Goal: Task Accomplishment & Management: Manage account settings

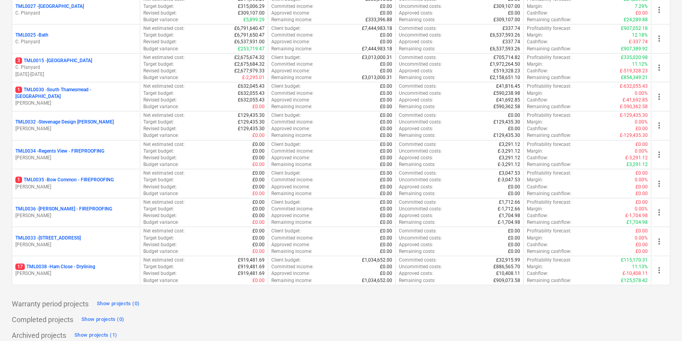
scroll to position [804, 0]
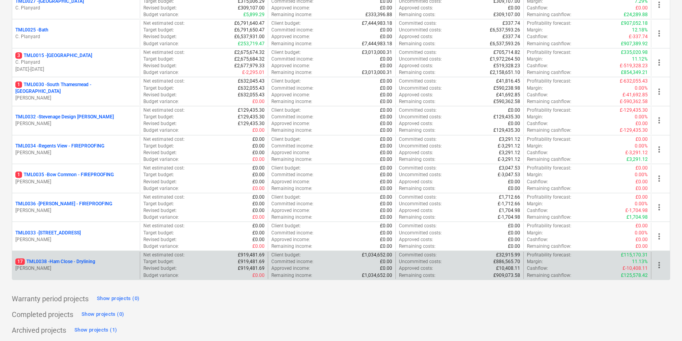
click at [75, 267] on p "[PERSON_NAME]" at bounding box center [75, 268] width 121 height 7
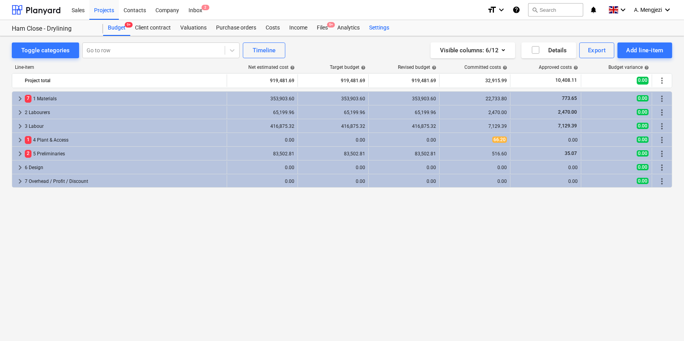
click at [375, 29] on div "Settings" at bounding box center [379, 28] width 30 height 16
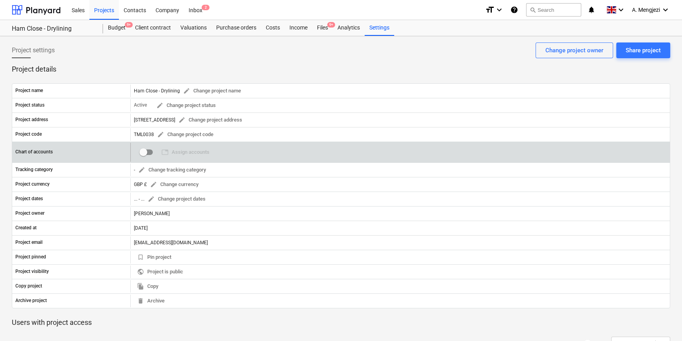
click at [143, 151] on input "checkbox" at bounding box center [143, 152] width 19 height 19
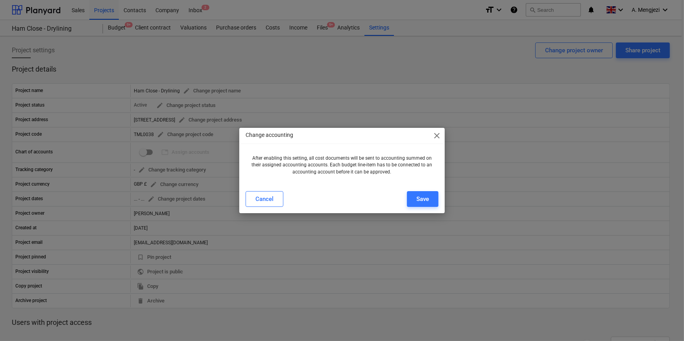
click at [435, 135] on span "close" at bounding box center [436, 135] width 9 height 9
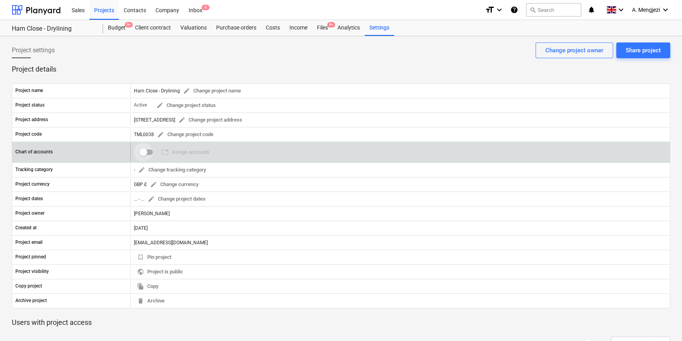
click at [142, 148] on input "checkbox" at bounding box center [143, 152] width 19 height 19
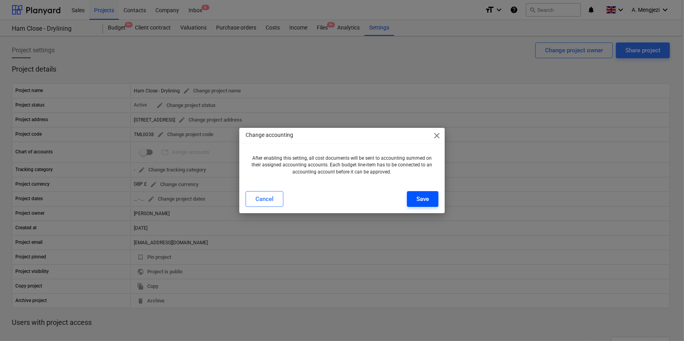
click at [431, 200] on button "Save" at bounding box center [422, 199] width 31 height 16
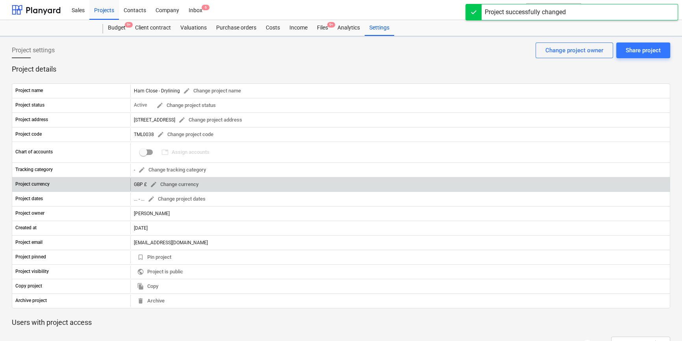
checkbox input "true"
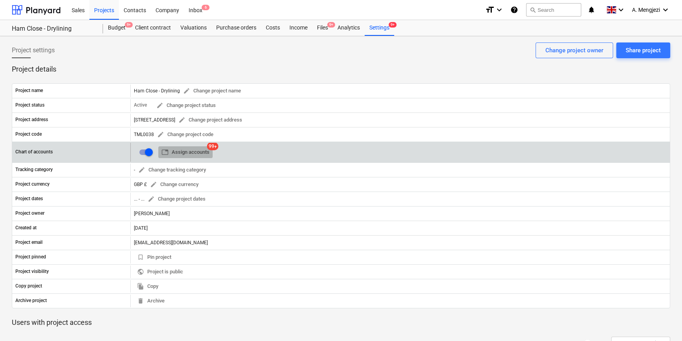
click at [181, 152] on span "table Assign accounts" at bounding box center [185, 152] width 48 height 9
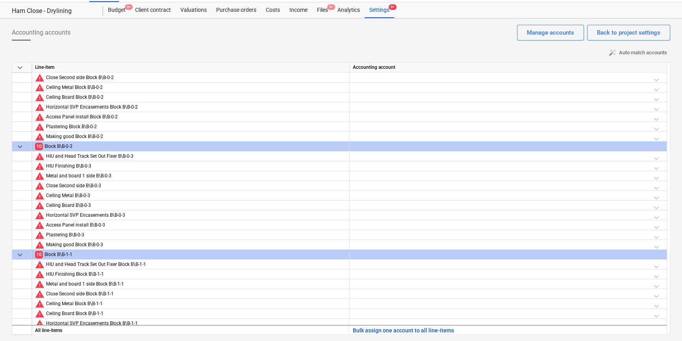
scroll to position [2636, 0]
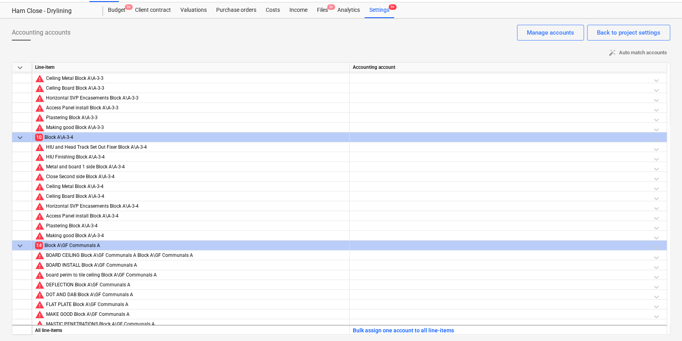
drag, startPoint x: 669, startPoint y: 125, endPoint x: 670, endPoint y: 107, distance: 18.1
click at [670, 107] on div "Accounting accounts Back to project settings Manage accounts auto_fix_high Auto…" at bounding box center [341, 179] width 682 height 323
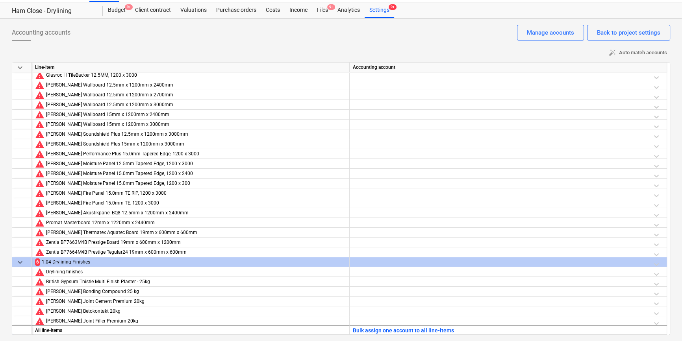
scroll to position [0, 0]
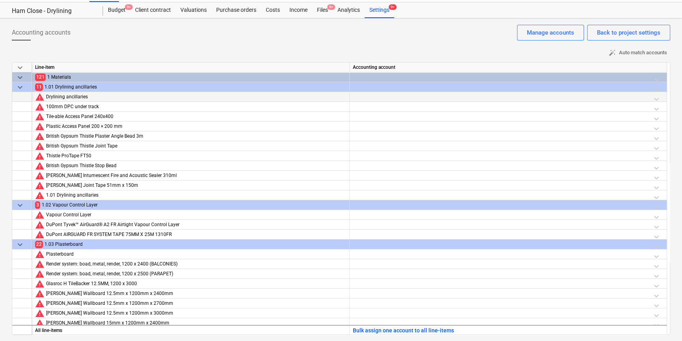
click at [389, 94] on div at bounding box center [508, 99] width 311 height 14
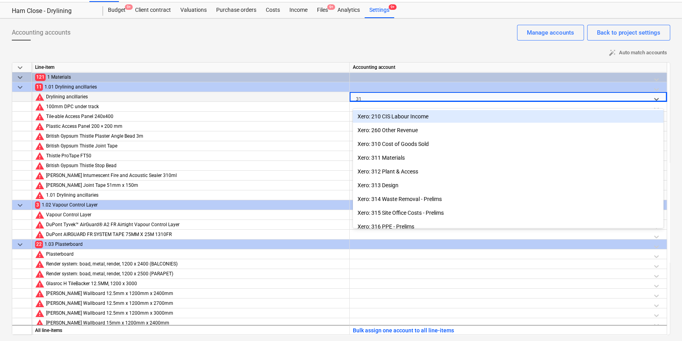
type input "311"
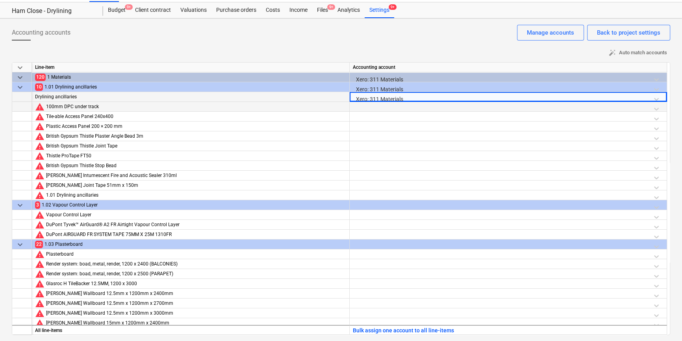
click at [389, 106] on div at bounding box center [508, 109] width 311 height 14
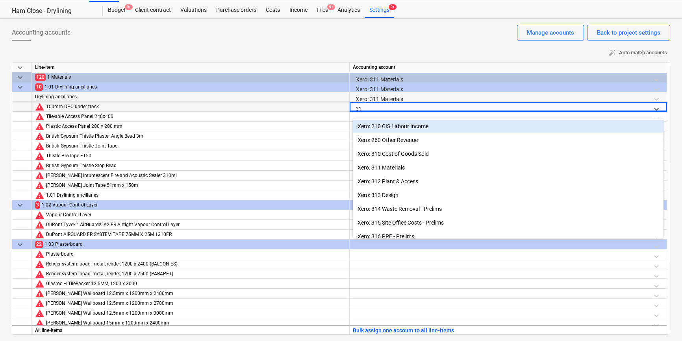
type input "311"
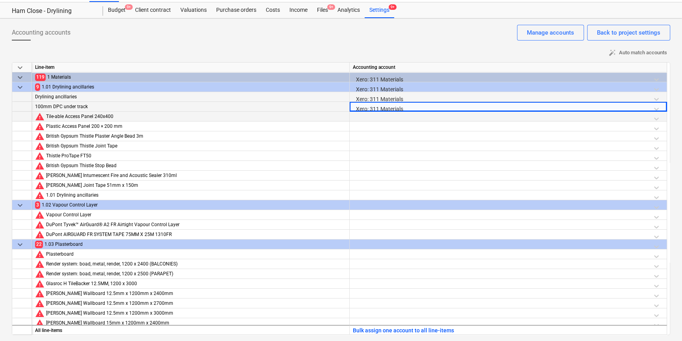
click at [386, 118] on div at bounding box center [508, 119] width 311 height 14
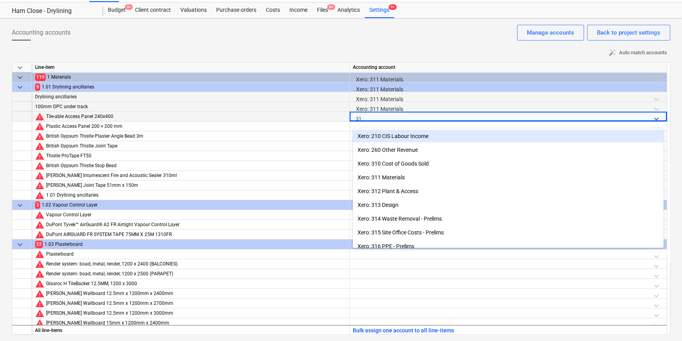
type input "311"
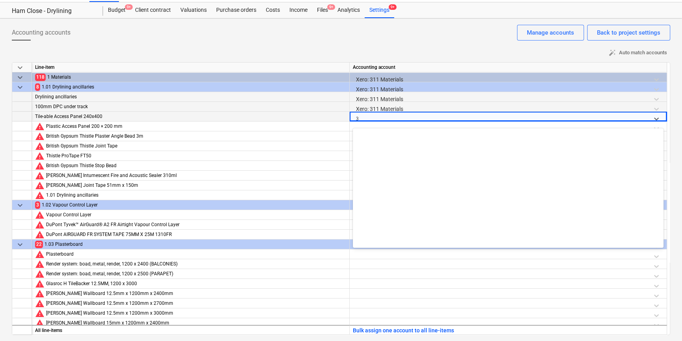
scroll to position [165, 0]
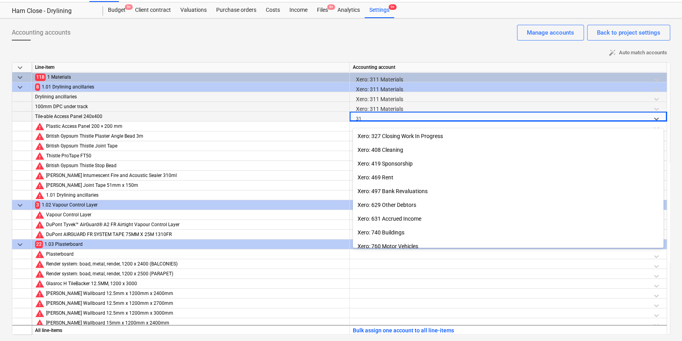
type input "311"
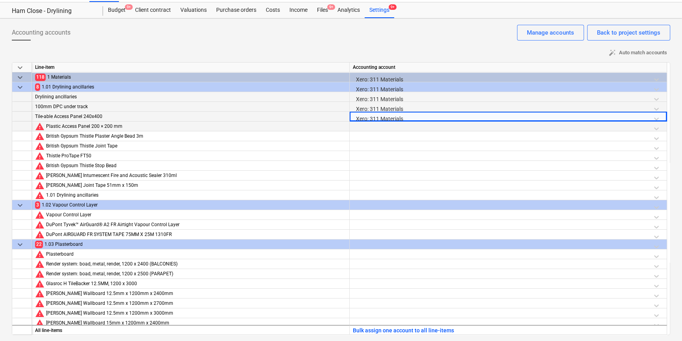
click at [401, 123] on div at bounding box center [508, 129] width 311 height 14
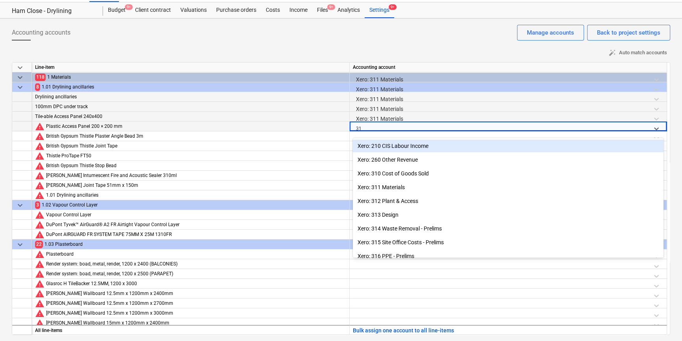
type input "311"
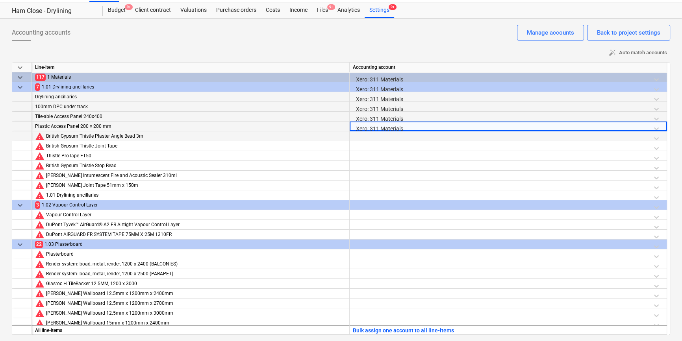
click at [391, 132] on div at bounding box center [508, 138] width 311 height 14
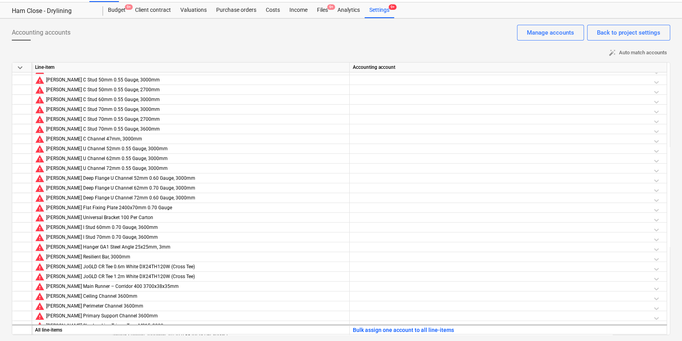
scroll to position [894, 0]
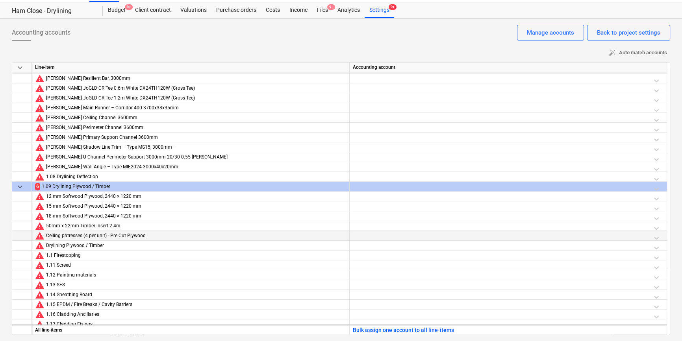
click at [394, 236] on div at bounding box center [508, 238] width 311 height 14
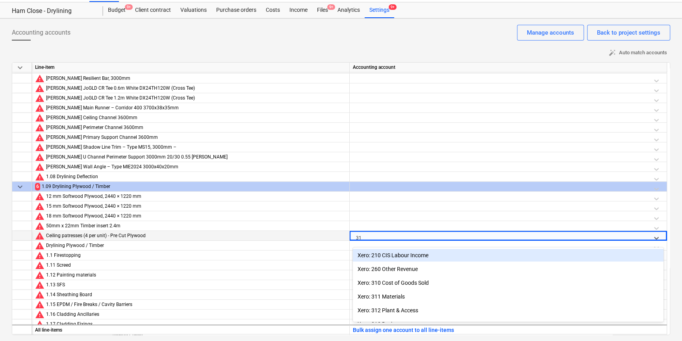
type input "311"
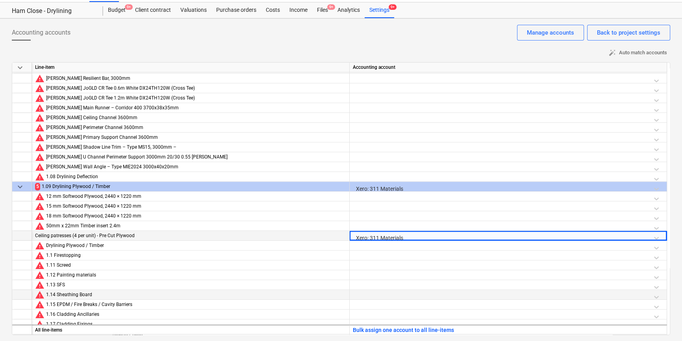
scroll to position [1073, 0]
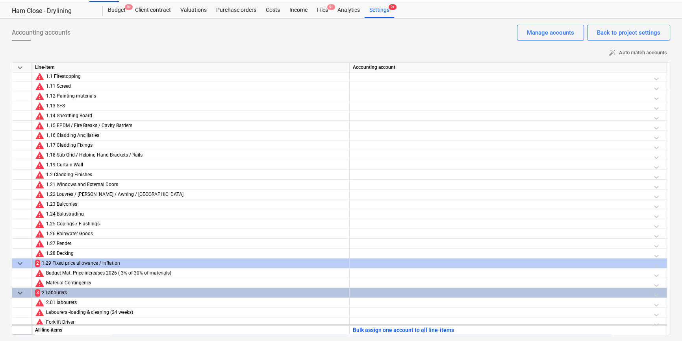
click at [381, 295] on div at bounding box center [508, 295] width 311 height 14
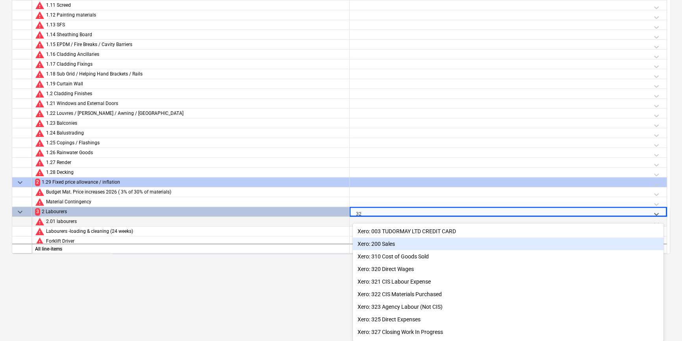
type input "321"
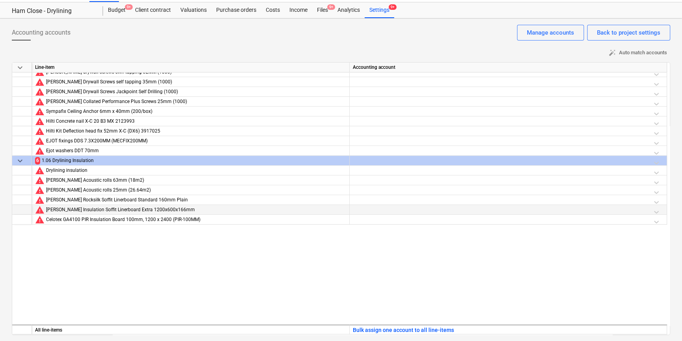
scroll to position [358, 0]
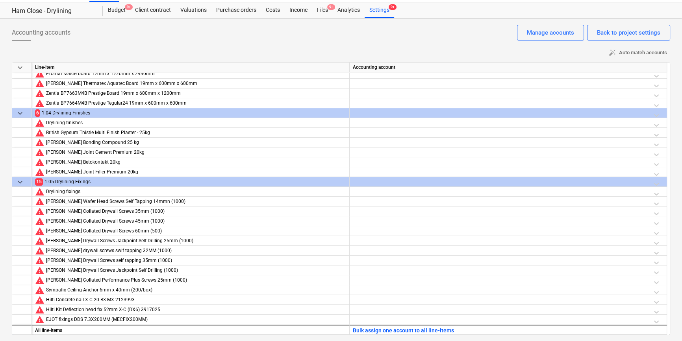
click at [367, 111] on div at bounding box center [508, 115] width 311 height 14
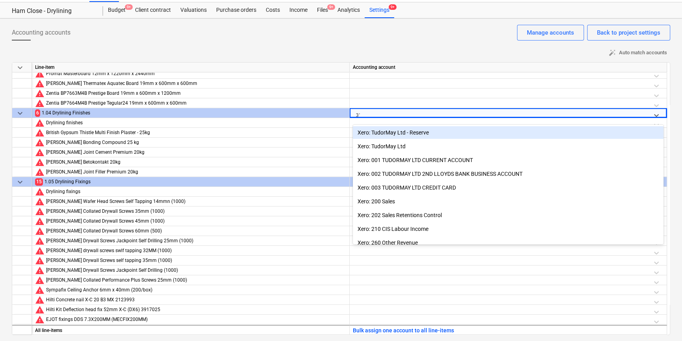
type input "311"
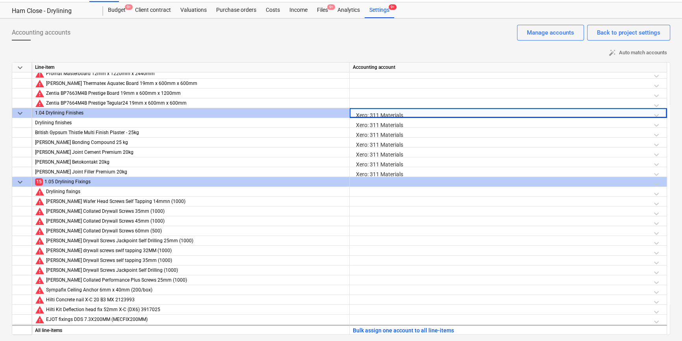
click at [386, 181] on div at bounding box center [508, 184] width 311 height 14
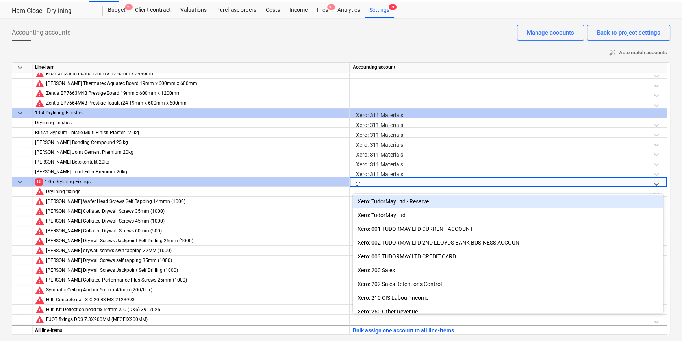
type input "311"
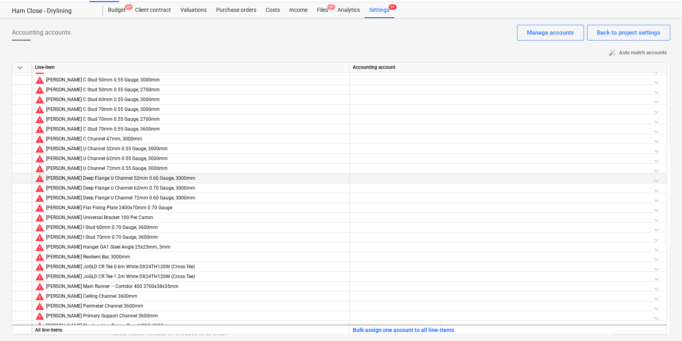
scroll to position [536, 0]
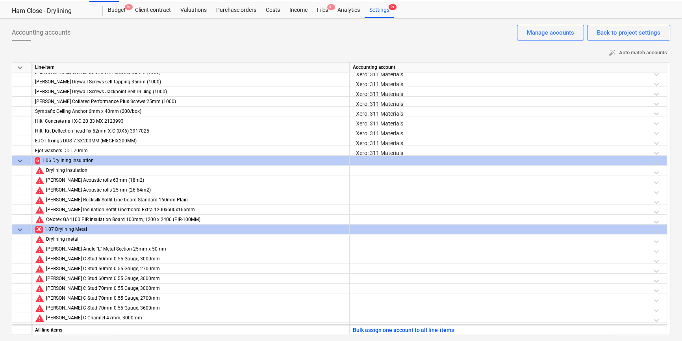
click at [394, 156] on div at bounding box center [508, 163] width 311 height 14
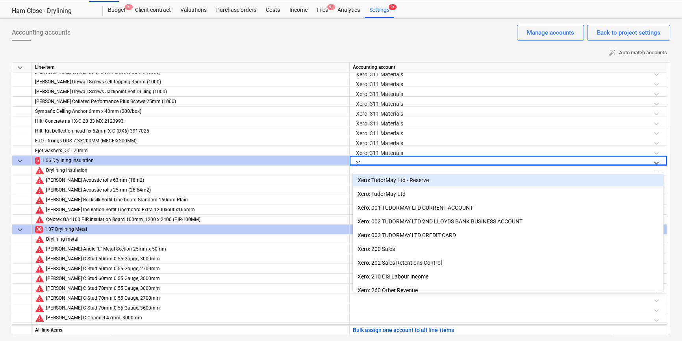
type input "311"
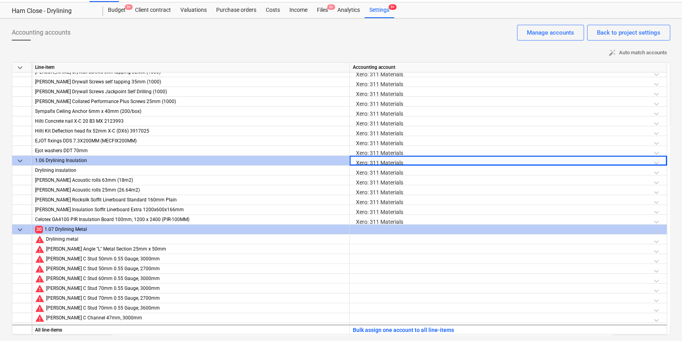
click at [388, 227] on div at bounding box center [508, 232] width 311 height 14
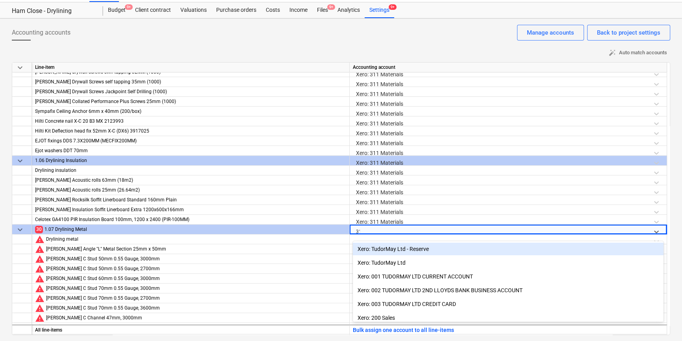
type input "311"
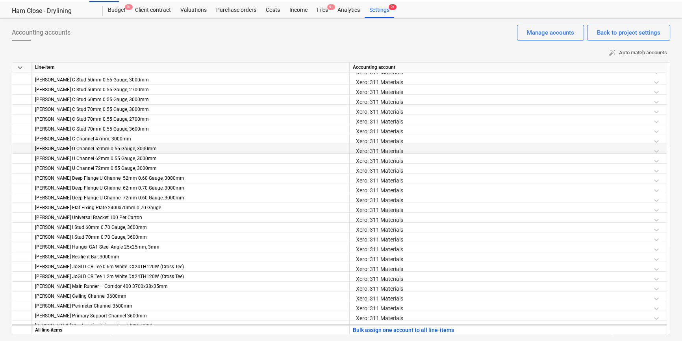
scroll to position [894, 0]
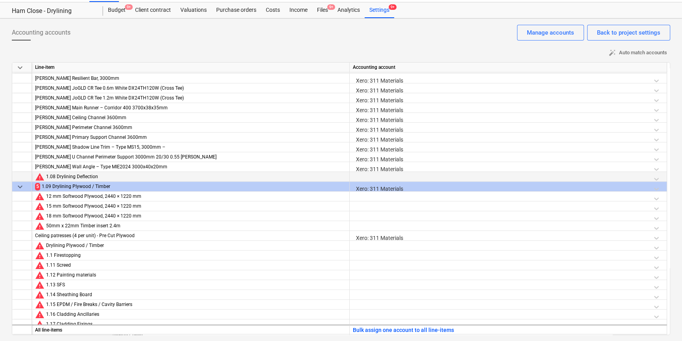
click at [385, 175] on div at bounding box center [508, 179] width 311 height 14
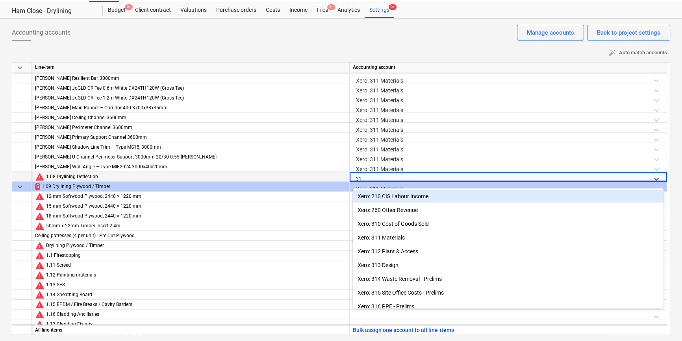
type input "311"
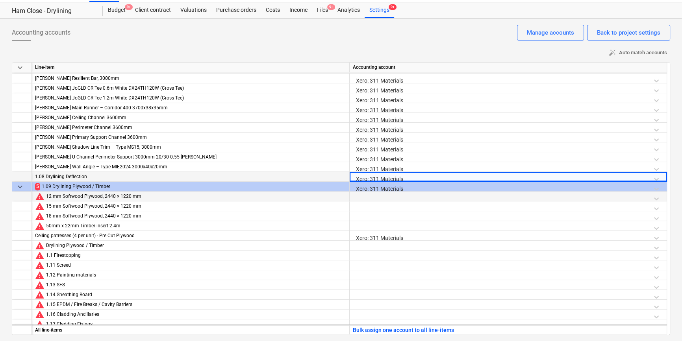
click at [386, 194] on div at bounding box center [508, 199] width 311 height 14
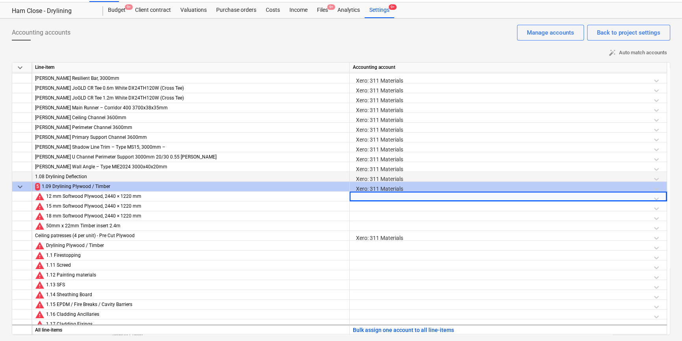
click at [386, 185] on div "Xero: 311 Materials" at bounding box center [508, 189] width 311 height 14
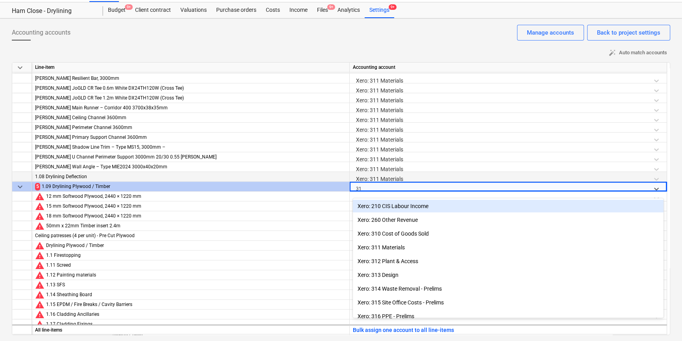
type input "311"
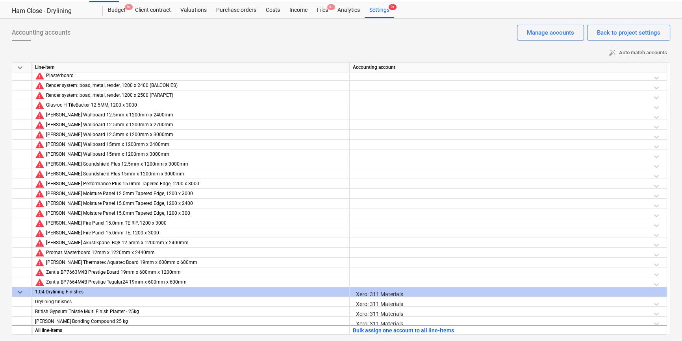
scroll to position [0, 0]
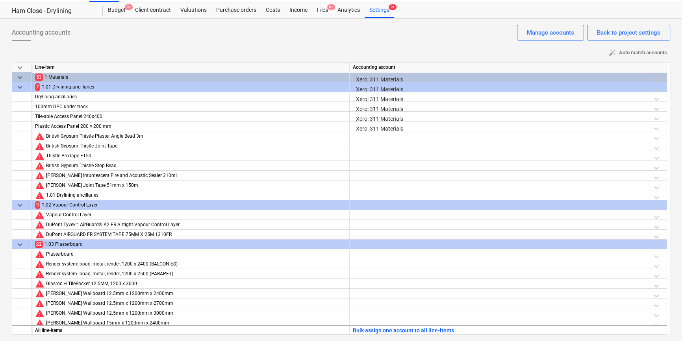
click at [375, 85] on div "Xero: 311 Materials" at bounding box center [508, 89] width 311 height 14
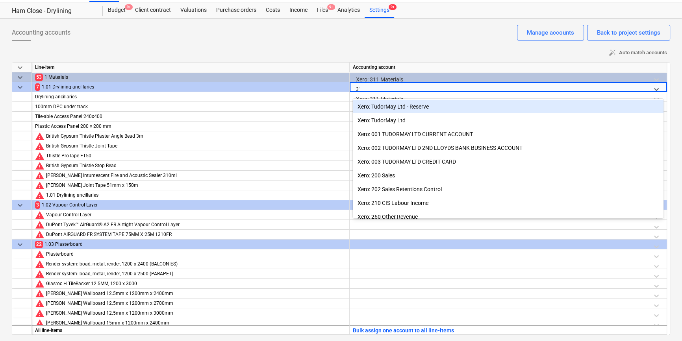
type input "311"
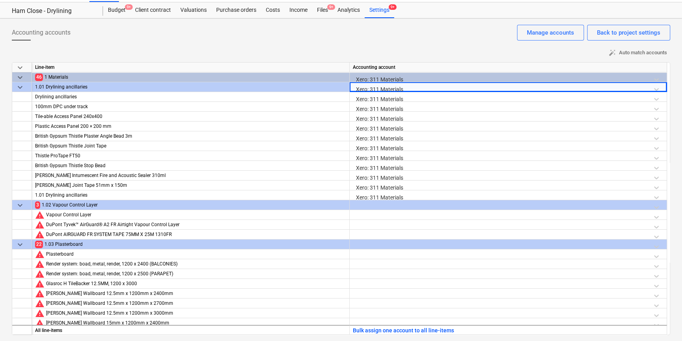
click at [390, 74] on div "Xero: 311 Materials" at bounding box center [508, 79] width 311 height 14
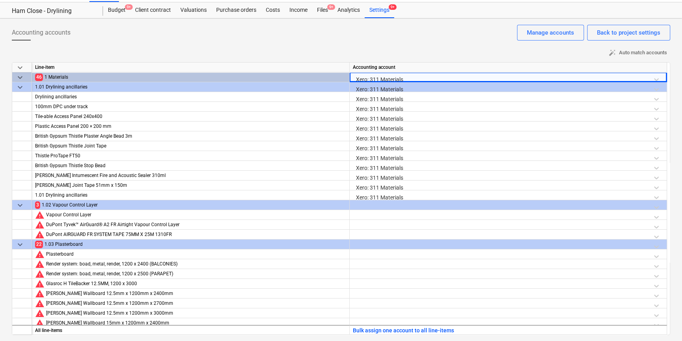
click at [377, 201] on div at bounding box center [508, 207] width 311 height 14
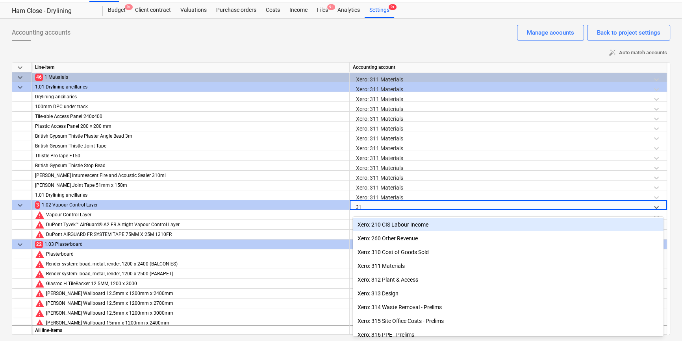
type input "311"
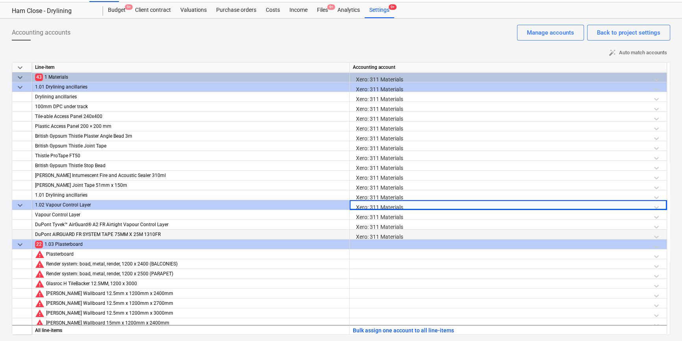
click at [448, 239] on div "Xero: 311 Materials" at bounding box center [508, 237] width 311 height 14
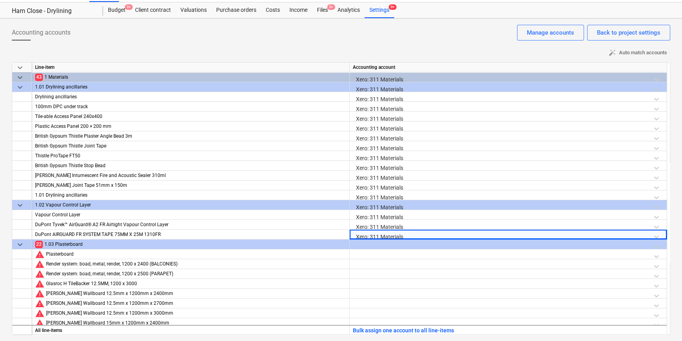
click at [448, 244] on div at bounding box center [508, 247] width 311 height 14
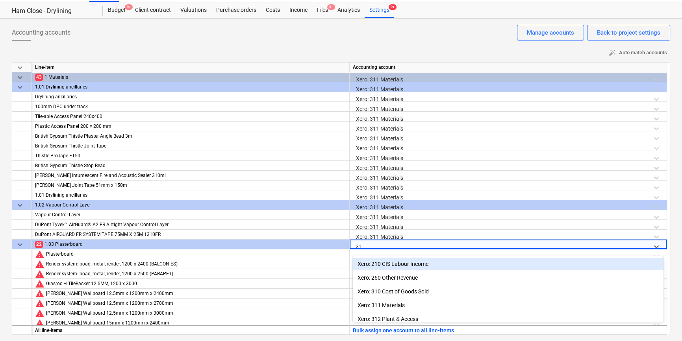
type input "311"
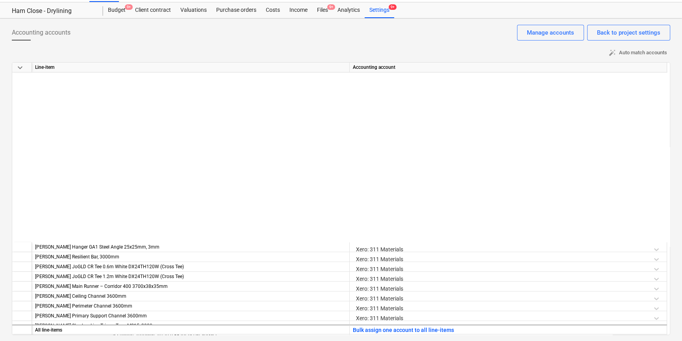
scroll to position [1252, 0]
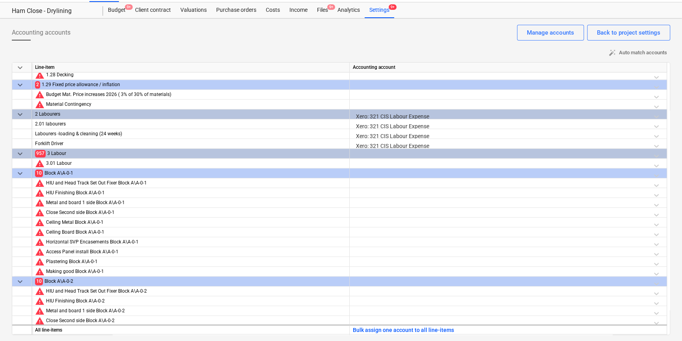
click at [377, 153] on div at bounding box center [508, 156] width 311 height 14
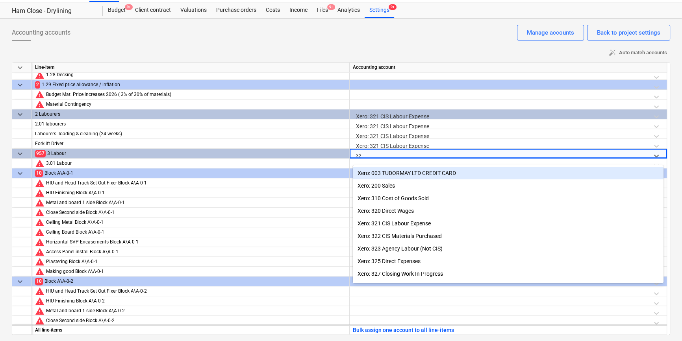
type input "321"
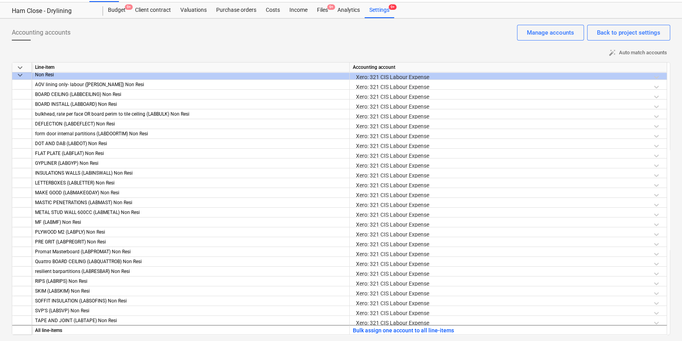
scroll to position [11486, 0]
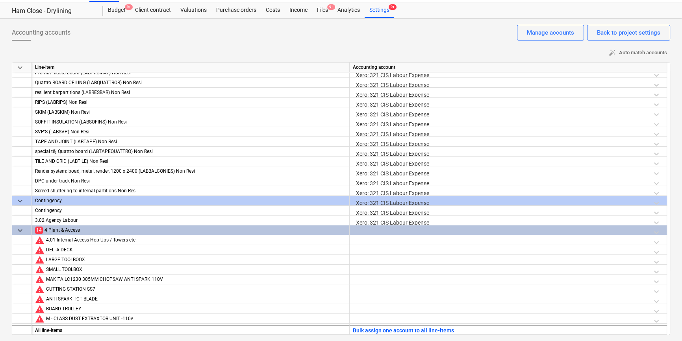
click at [381, 226] on div at bounding box center [508, 233] width 311 height 14
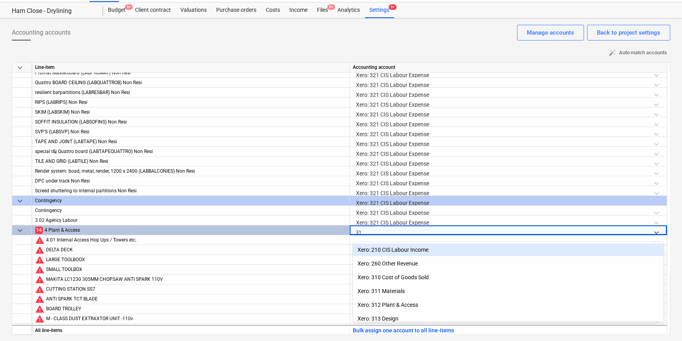
type input "312"
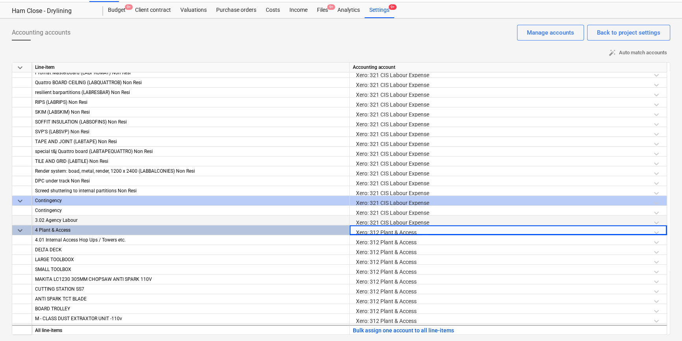
scroll to position [11665, 0]
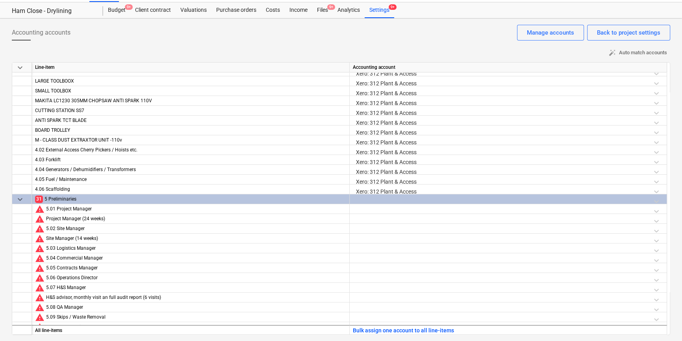
click at [383, 198] on div at bounding box center [508, 201] width 311 height 14
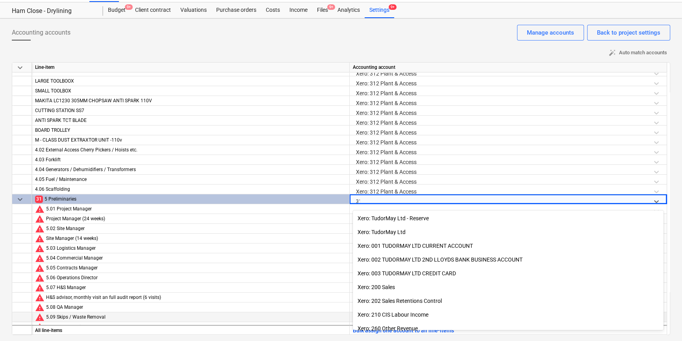
type input "3"
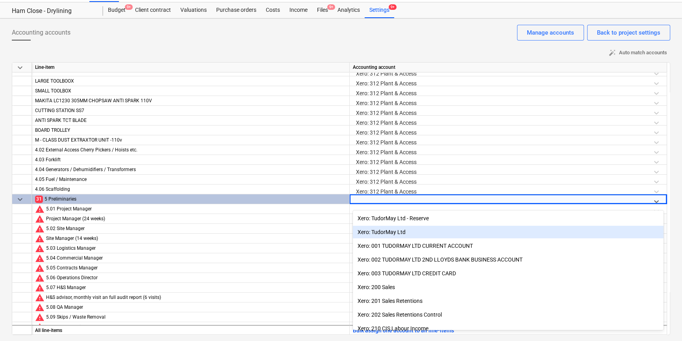
click at [676, 165] on div "Accounting accounts Back to project settings Manage accounts auto_fix_high Auto…" at bounding box center [341, 179] width 682 height 323
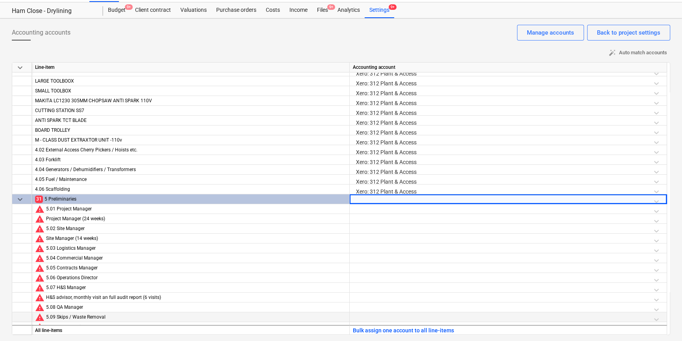
click at [375, 317] on div at bounding box center [508, 319] width 311 height 14
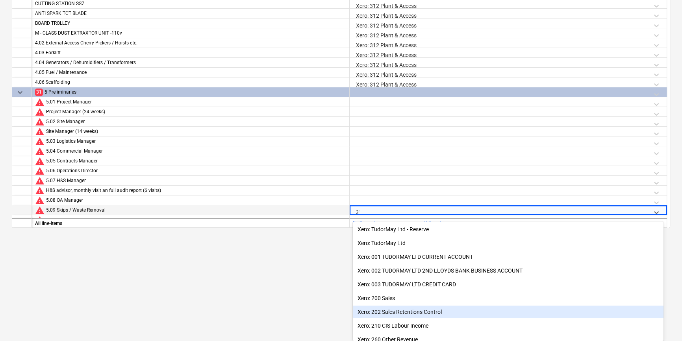
type input "314"
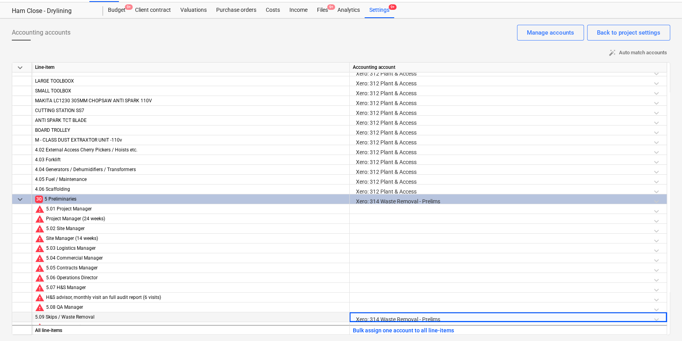
scroll to position [11844, 0]
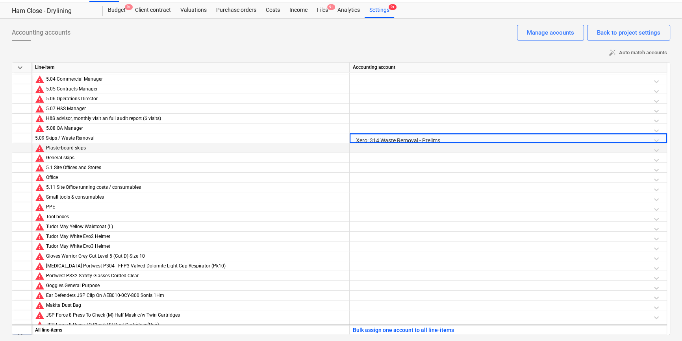
click at [356, 151] on div at bounding box center [508, 150] width 311 height 14
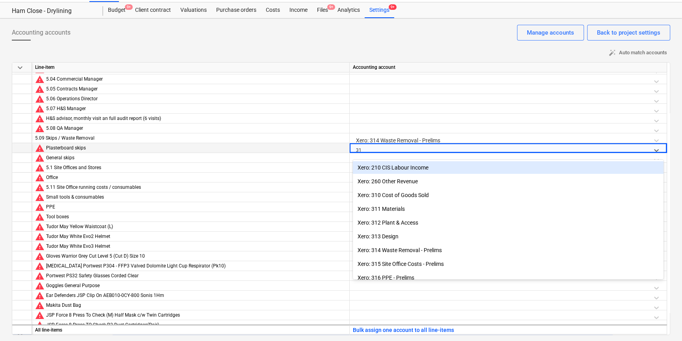
type input "314"
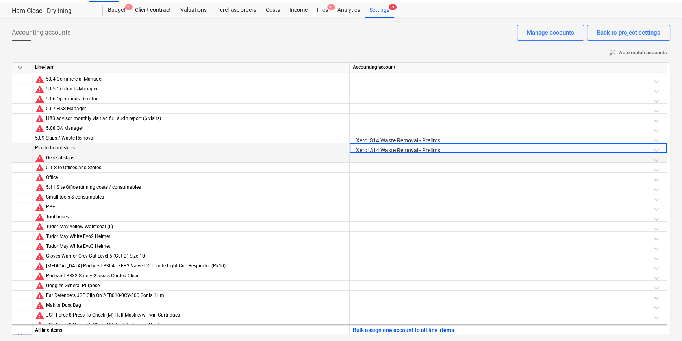
click at [404, 158] on div at bounding box center [508, 160] width 311 height 14
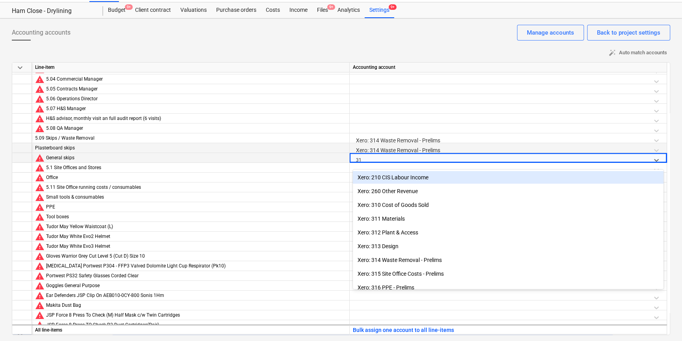
type input "314"
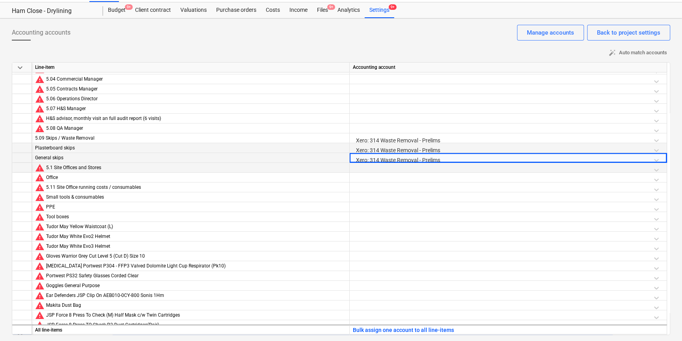
click at [395, 164] on div at bounding box center [508, 170] width 311 height 14
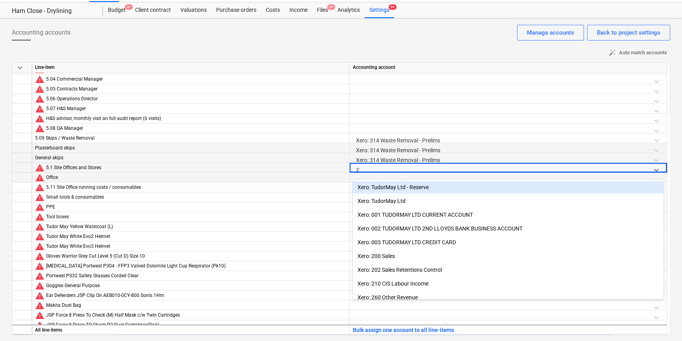
type input "315"
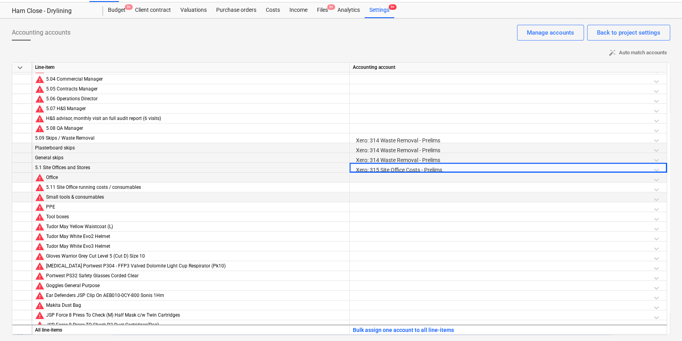
click at [384, 198] on div at bounding box center [508, 199] width 311 height 14
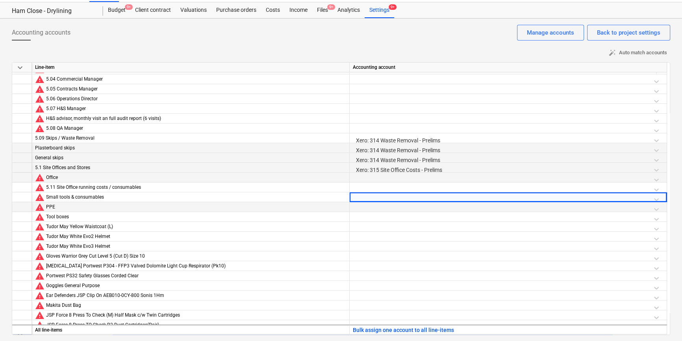
click at [383, 207] on div at bounding box center [508, 209] width 311 height 14
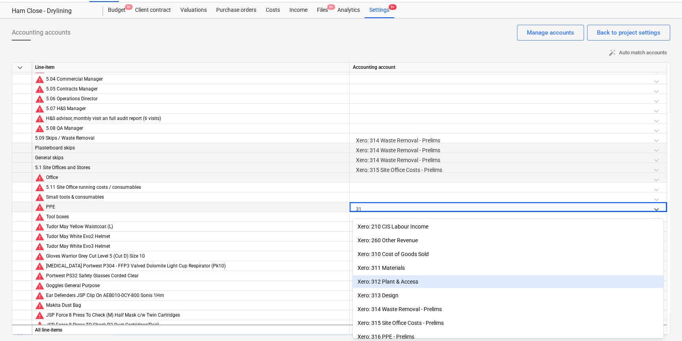
type input "316"
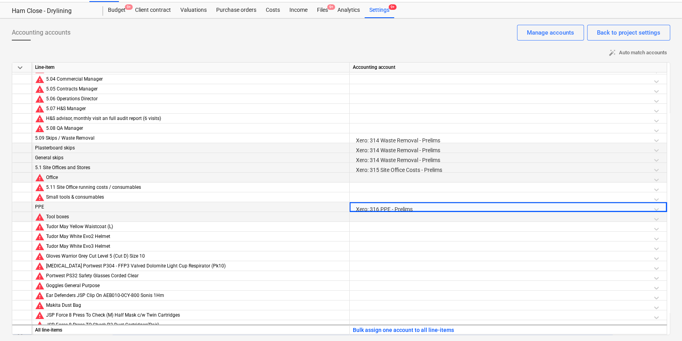
click at [383, 213] on div at bounding box center [508, 219] width 311 height 14
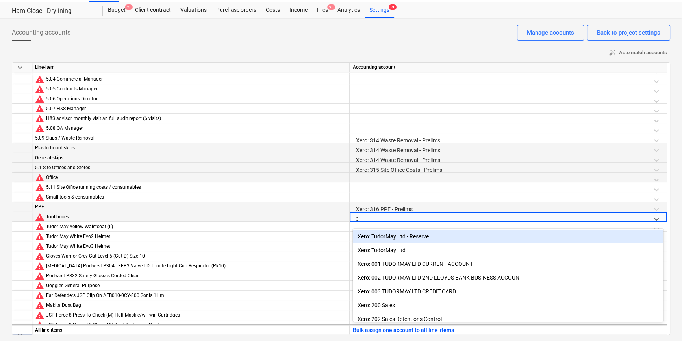
type input "312"
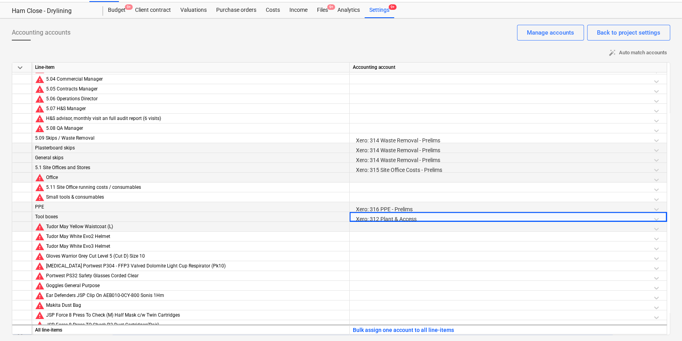
click at [424, 222] on div at bounding box center [508, 229] width 311 height 14
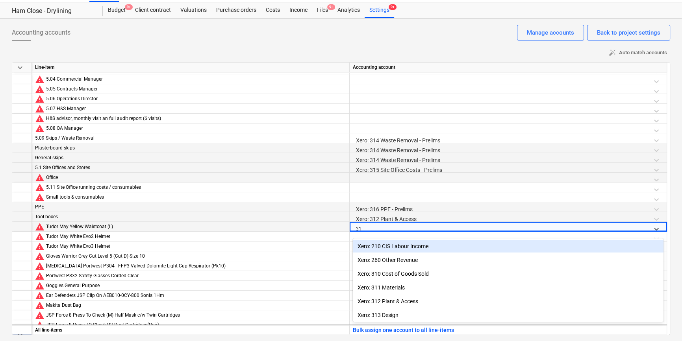
type input "316"
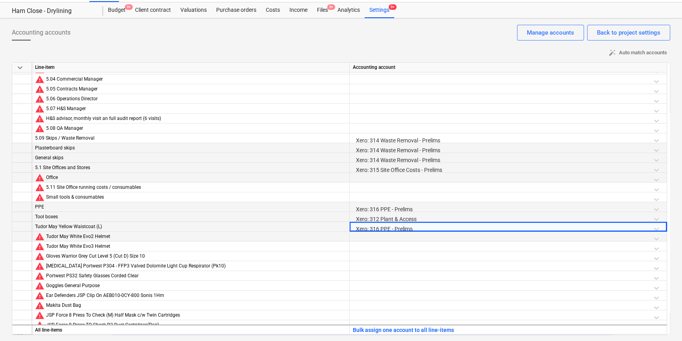
click at [418, 235] on div at bounding box center [508, 239] width 311 height 14
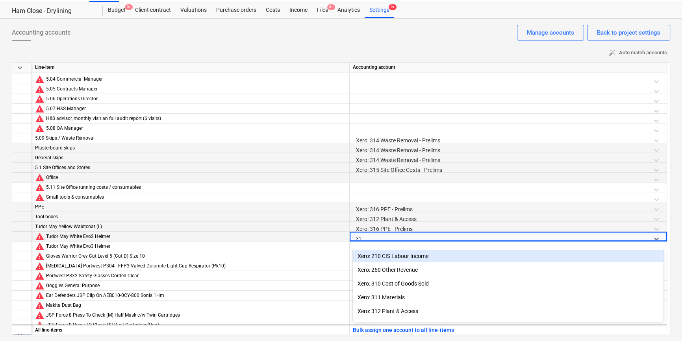
type input "316"
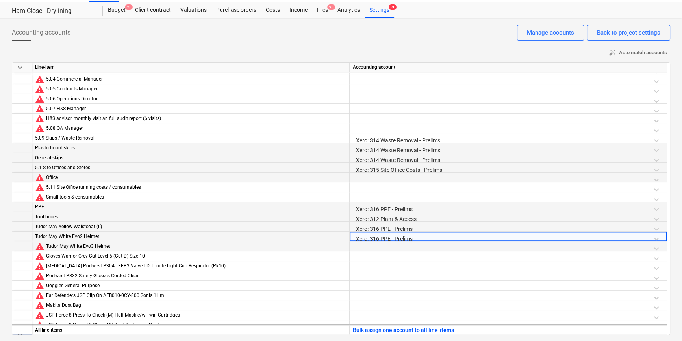
click at [427, 248] on div at bounding box center [508, 249] width 311 height 14
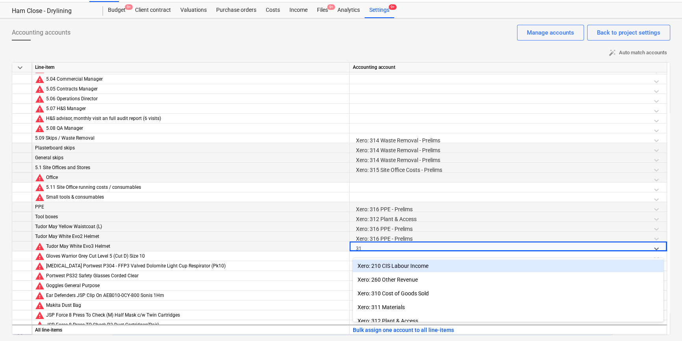
type input "316"
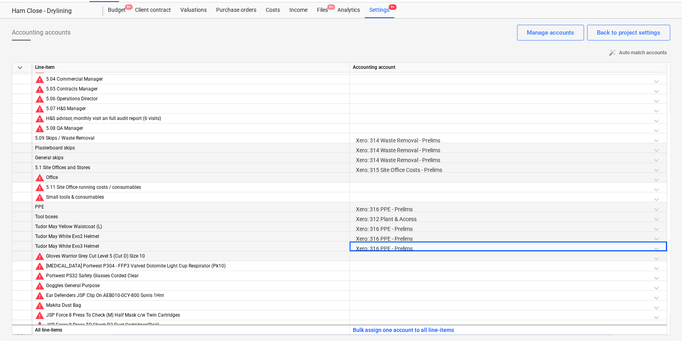
click at [421, 253] on div at bounding box center [508, 258] width 311 height 14
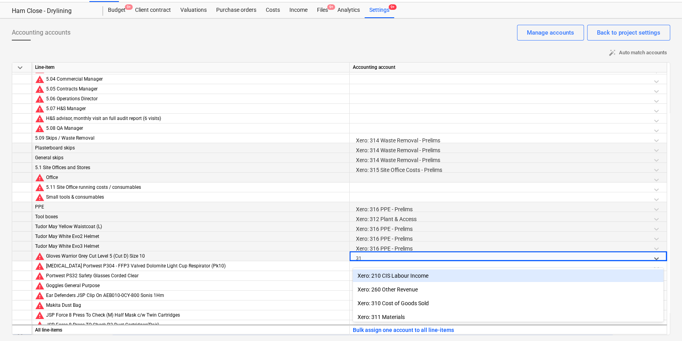
type input "316"
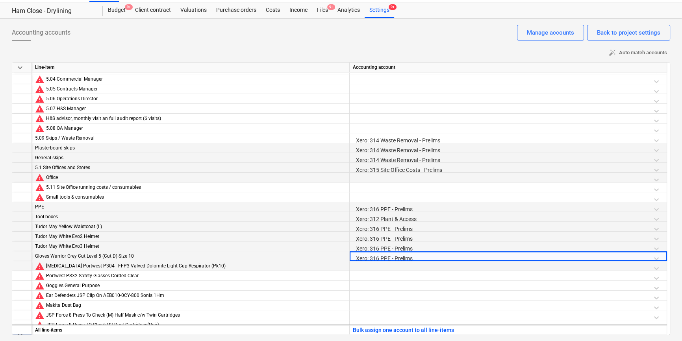
click at [416, 265] on div at bounding box center [508, 268] width 311 height 14
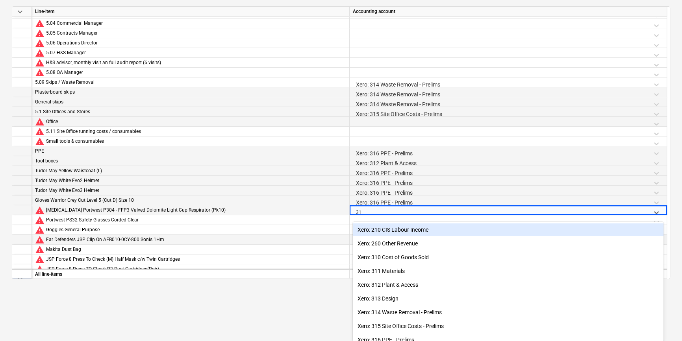
type input "316"
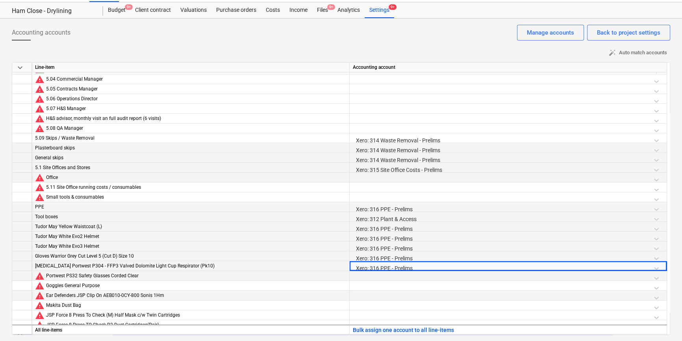
click at [408, 277] on div at bounding box center [508, 278] width 311 height 14
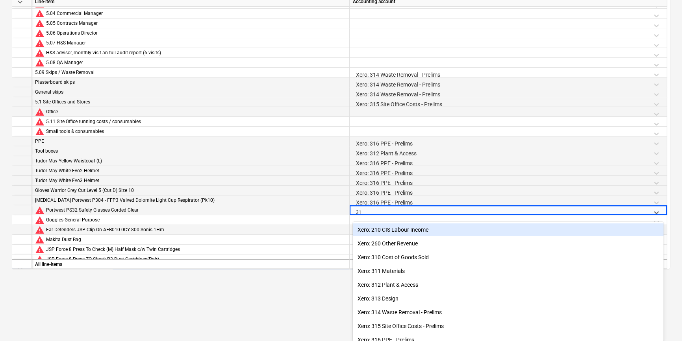
type input "316"
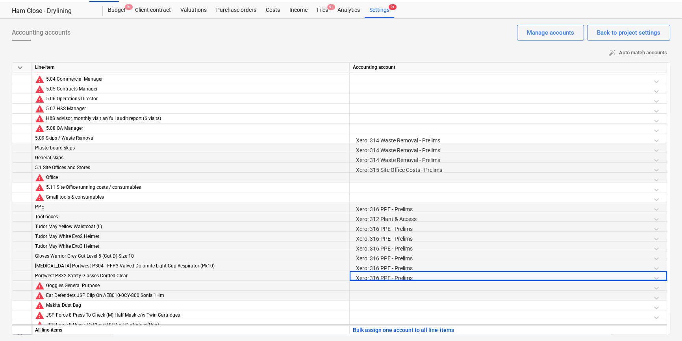
click at [383, 283] on div at bounding box center [508, 288] width 311 height 14
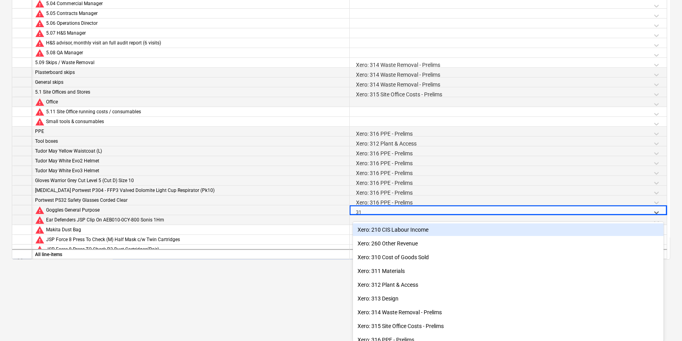
type input "316"
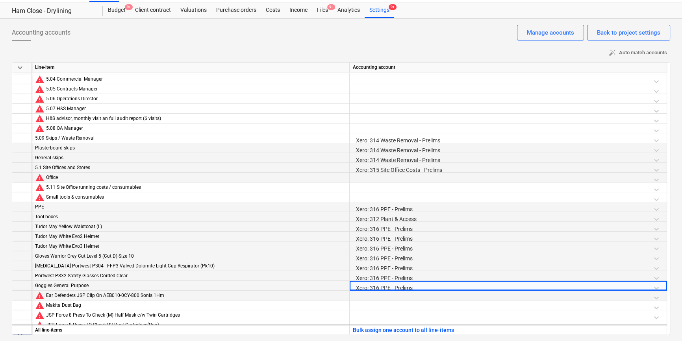
click at [413, 294] on div at bounding box center [508, 298] width 311 height 14
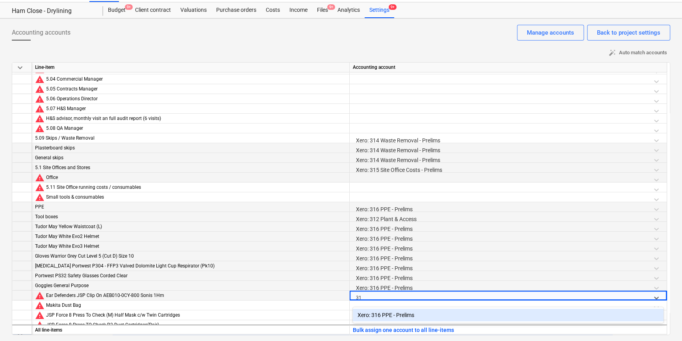
type input "316"
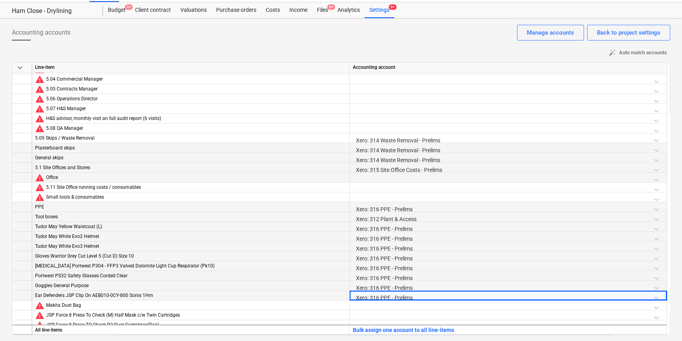
scroll to position [11938, 0]
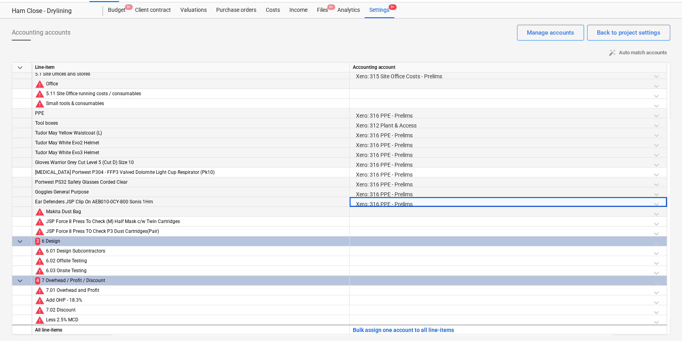
click at [377, 209] on div at bounding box center [508, 214] width 311 height 14
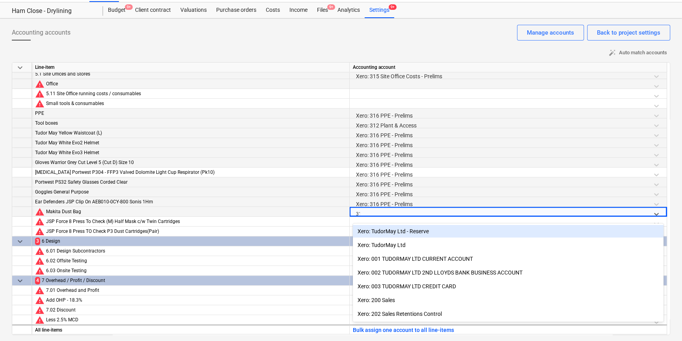
type input "316"
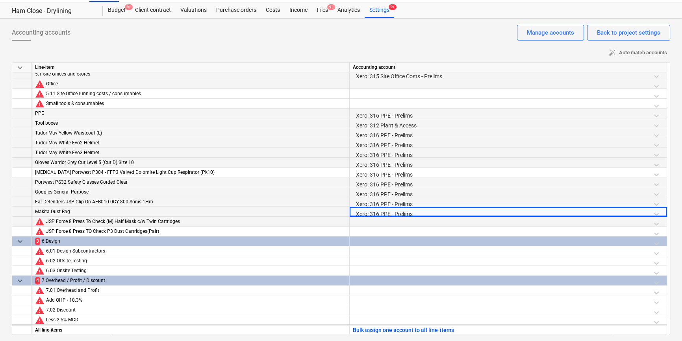
click at [365, 218] on div at bounding box center [508, 224] width 311 height 14
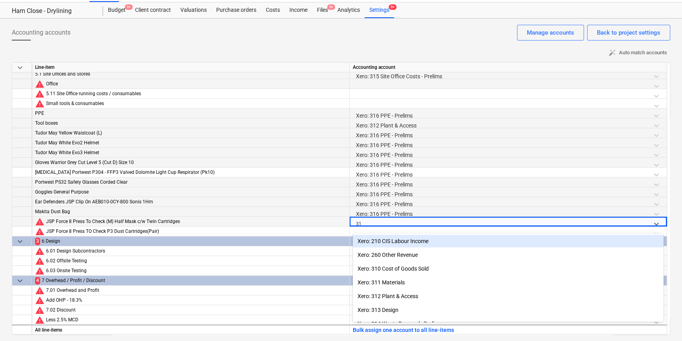
type input "316"
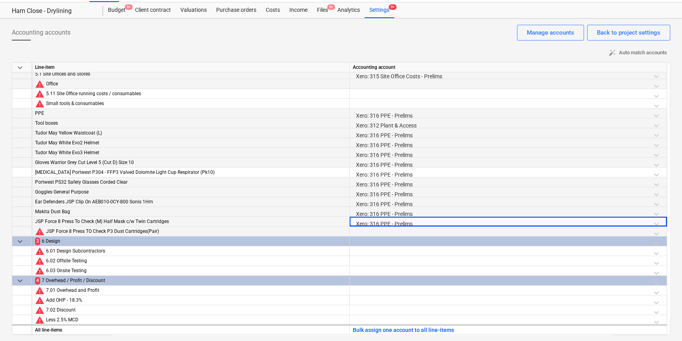
click at [395, 233] on div at bounding box center [508, 234] width 311 height 14
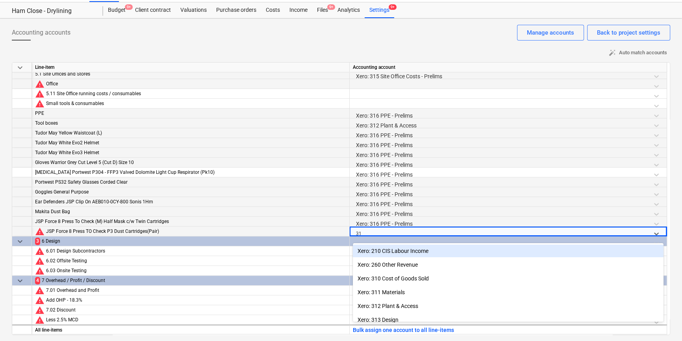
type input "316"
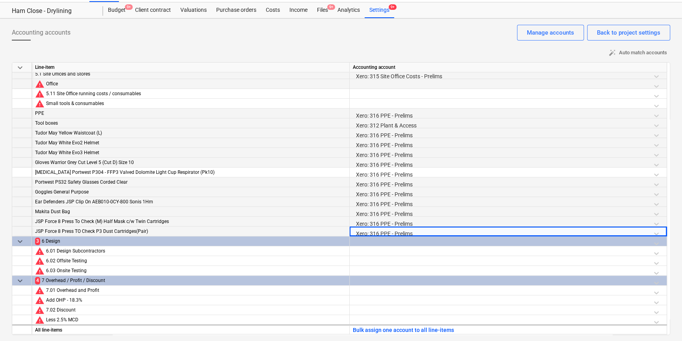
click at [366, 240] on div at bounding box center [508, 244] width 311 height 14
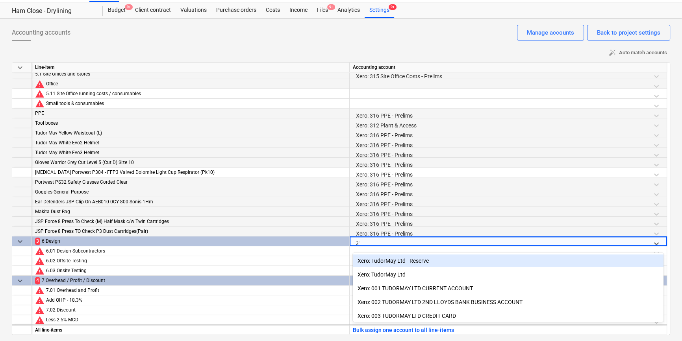
type input "313"
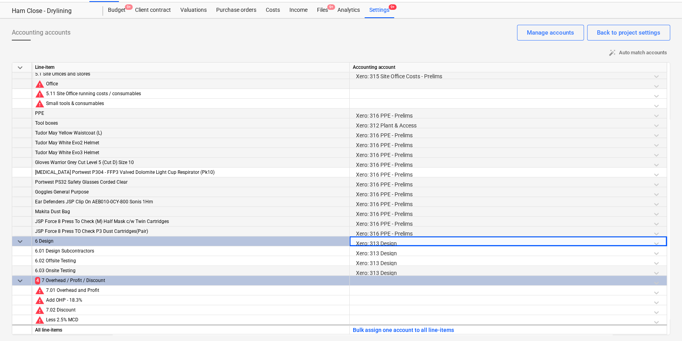
scroll to position [11759, 0]
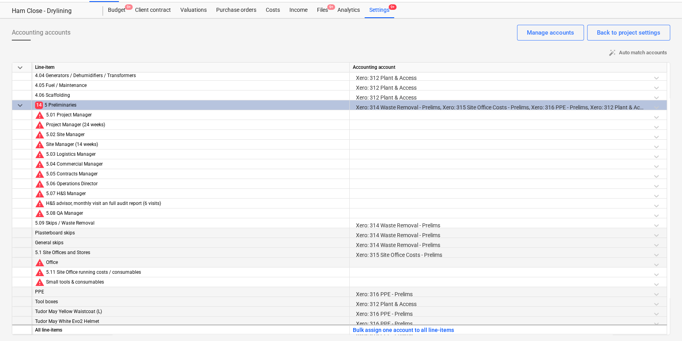
click at [385, 264] on div at bounding box center [508, 265] width 311 height 14
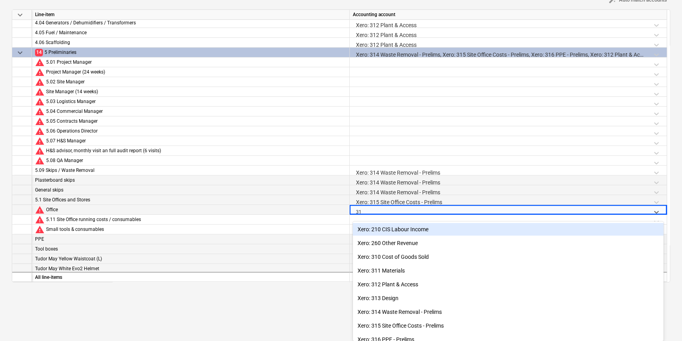
type input "315"
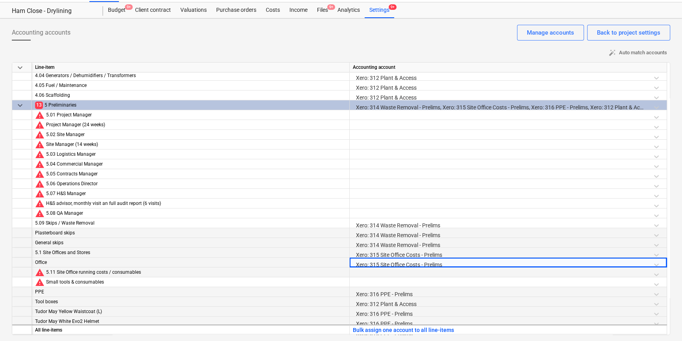
click at [407, 269] on div at bounding box center [508, 275] width 311 height 14
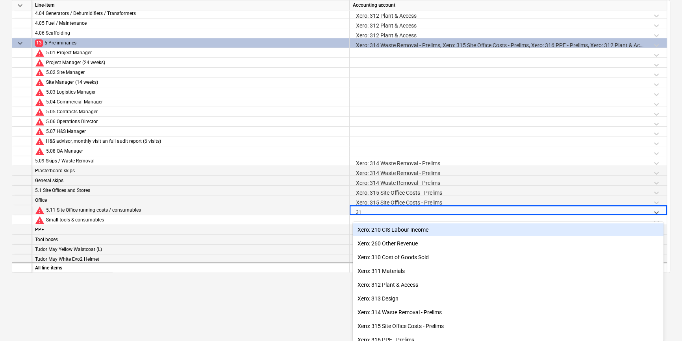
type input "315"
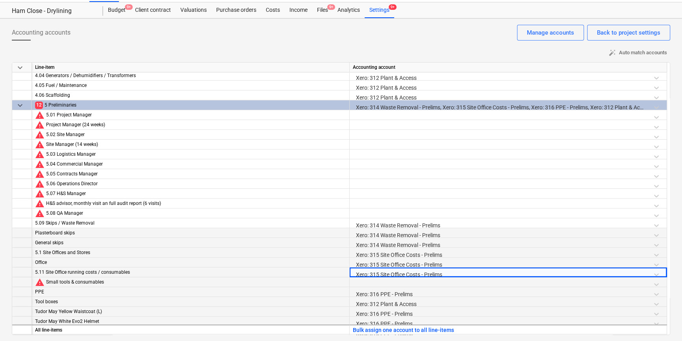
click at [366, 281] on div at bounding box center [508, 284] width 311 height 14
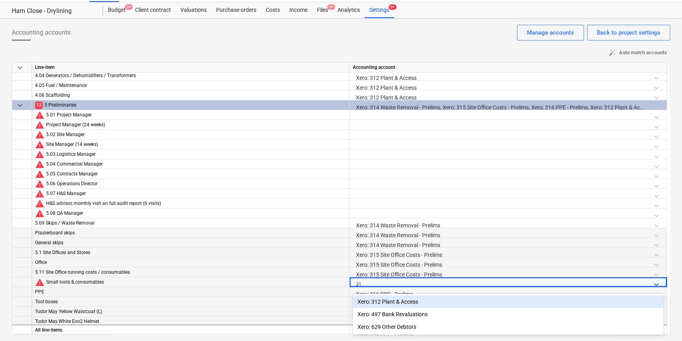
scroll to position [90, 0]
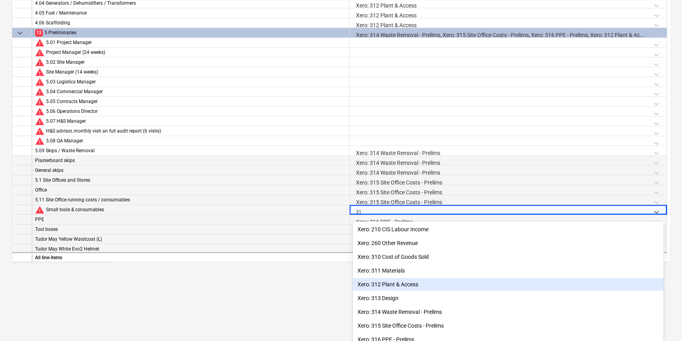
type input "3"
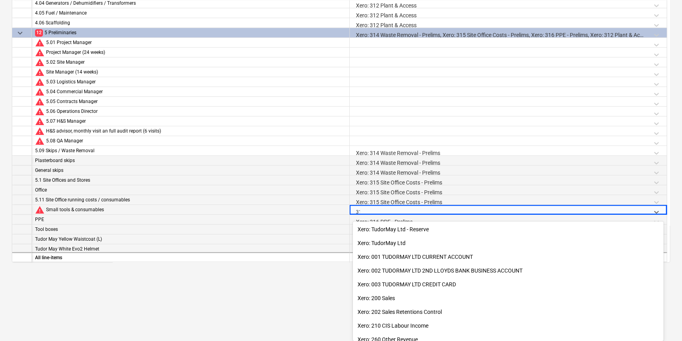
type input "311"
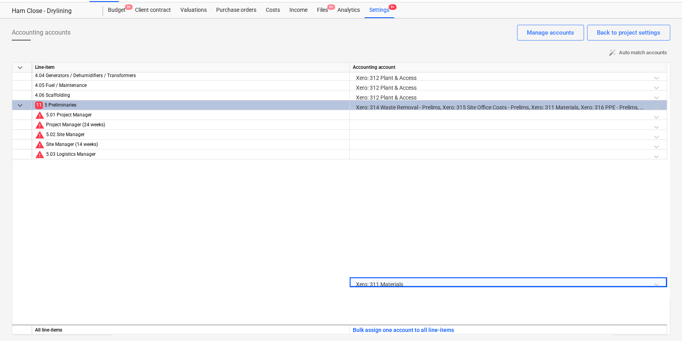
scroll to position [10865, 0]
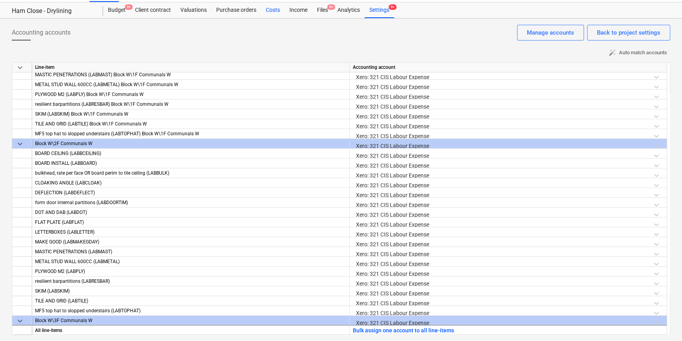
click at [269, 8] on div "Costs" at bounding box center [273, 10] width 24 height 16
